Goal: Task Accomplishment & Management: Manage account settings

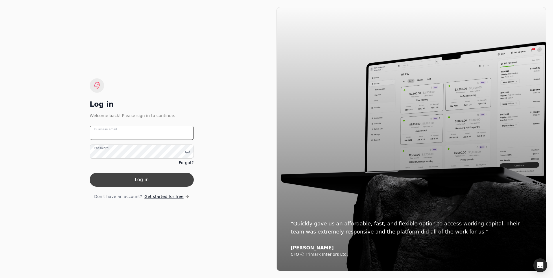
type email "[EMAIL_ADDRESS][DOMAIN_NAME]"
click at [158, 182] on button "Log in" at bounding box center [142, 180] width 104 height 14
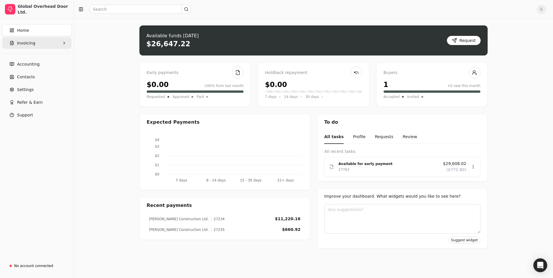
click at [24, 47] on button "Invoicing" at bounding box center [36, 43] width 69 height 12
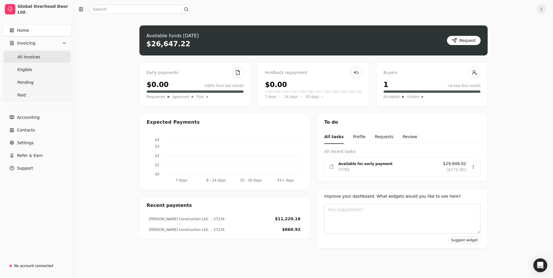
click at [25, 56] on span "All Invoices" at bounding box center [28, 57] width 23 height 6
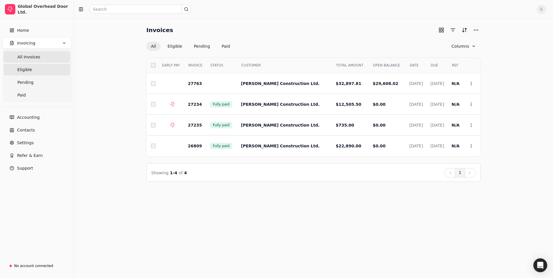
click at [26, 71] on span "Eligible" at bounding box center [24, 70] width 15 height 6
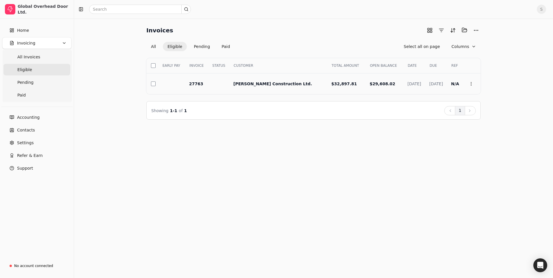
click at [258, 82] on span "[PERSON_NAME] Construction Ltd." at bounding box center [273, 84] width 79 height 5
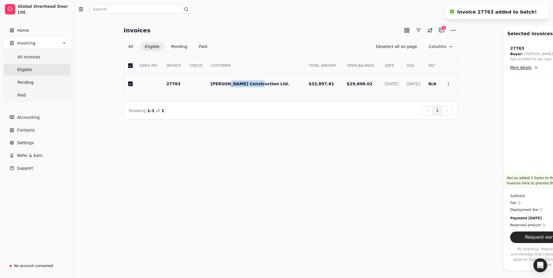
click at [258, 82] on tr "27763 [PERSON_NAME] Construction Ltd. $32,897.81 $29,608.02 [DATE] [DATE] N/A $…" at bounding box center [291, 84] width 335 height 21
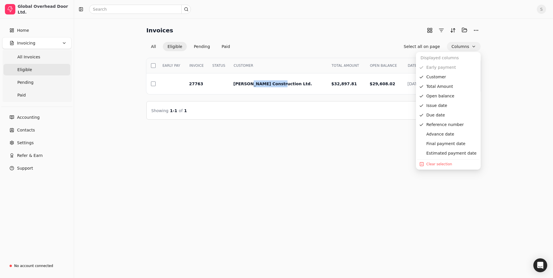
click at [460, 48] on button "Columns" at bounding box center [464, 46] width 34 height 9
click at [58, 147] on link "Settings" at bounding box center [36, 143] width 69 height 12
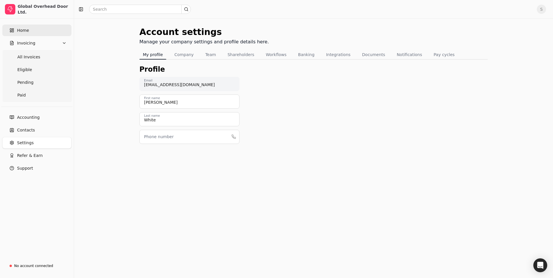
click at [25, 30] on span "Home" at bounding box center [23, 30] width 12 height 6
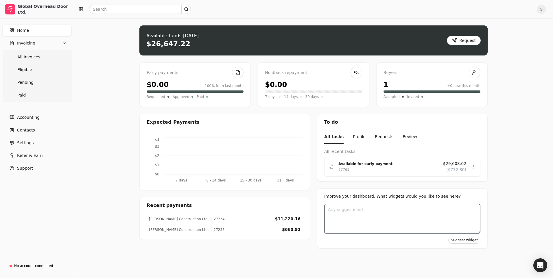
click at [379, 212] on textarea at bounding box center [402, 219] width 156 height 30
click at [27, 116] on span "Accounting" at bounding box center [28, 118] width 23 height 6
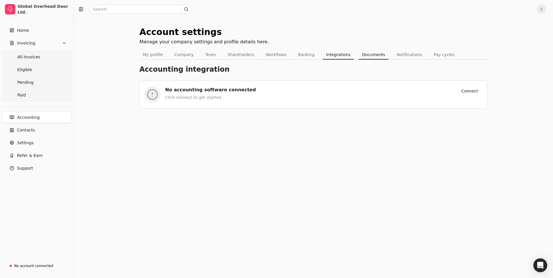
click at [362, 56] on button "Documents" at bounding box center [374, 54] width 30 height 9
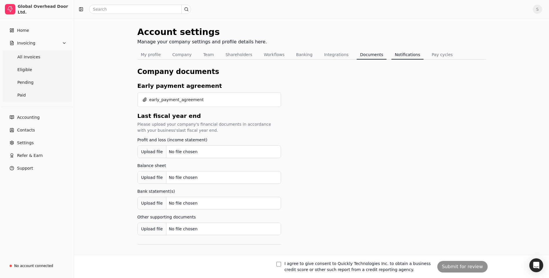
click at [399, 55] on button "Notifications" at bounding box center [407, 54] width 32 height 9
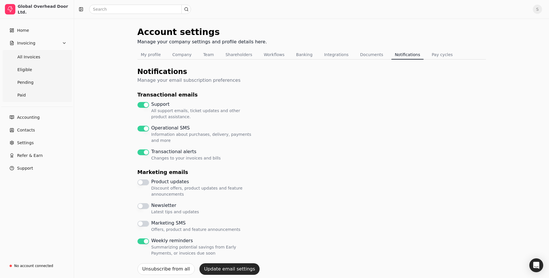
click at [159, 103] on label "Support All support emails, ticket updates and other product assistance." at bounding box center [202, 110] width 102 height 19
click at [149, 103] on button "Support All support emails, ticket updates and other product assistance." at bounding box center [143, 105] width 12 height 6
click at [148, 104] on button "Support All support emails, ticket updates and other product assistance." at bounding box center [143, 105] width 12 height 6
click at [219, 267] on button "Update email settings" at bounding box center [229, 270] width 60 height 12
click at [24, 129] on span "Contacts" at bounding box center [26, 130] width 18 height 6
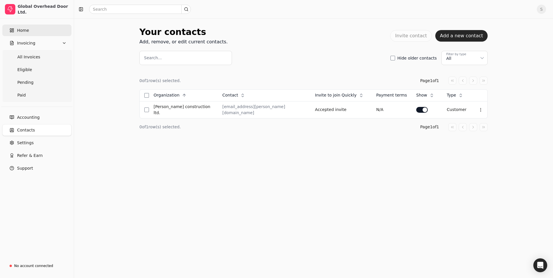
click at [25, 31] on span "Home" at bounding box center [23, 30] width 12 height 6
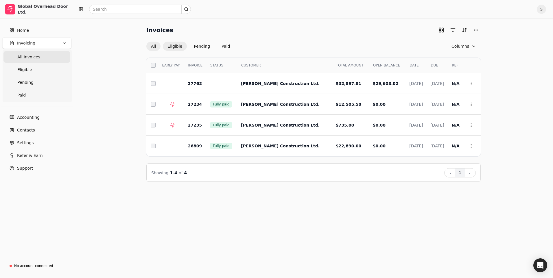
click at [171, 46] on button "Eligible" at bounding box center [175, 46] width 24 height 9
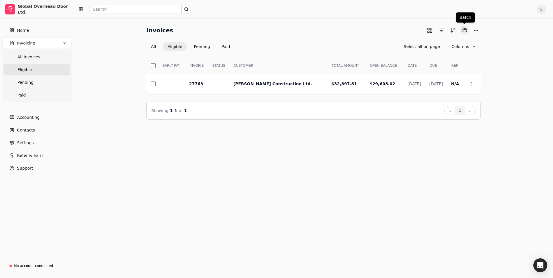
click at [465, 30] on button "Selected items: 0" at bounding box center [464, 29] width 9 height 9
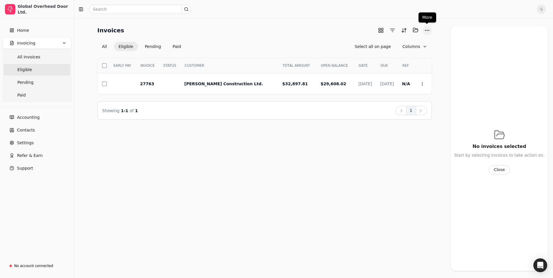
click at [428, 29] on button "More" at bounding box center [427, 30] width 9 height 9
click at [379, 29] on button "button" at bounding box center [380, 30] width 9 height 9
